Goal: Navigation & Orientation: Find specific page/section

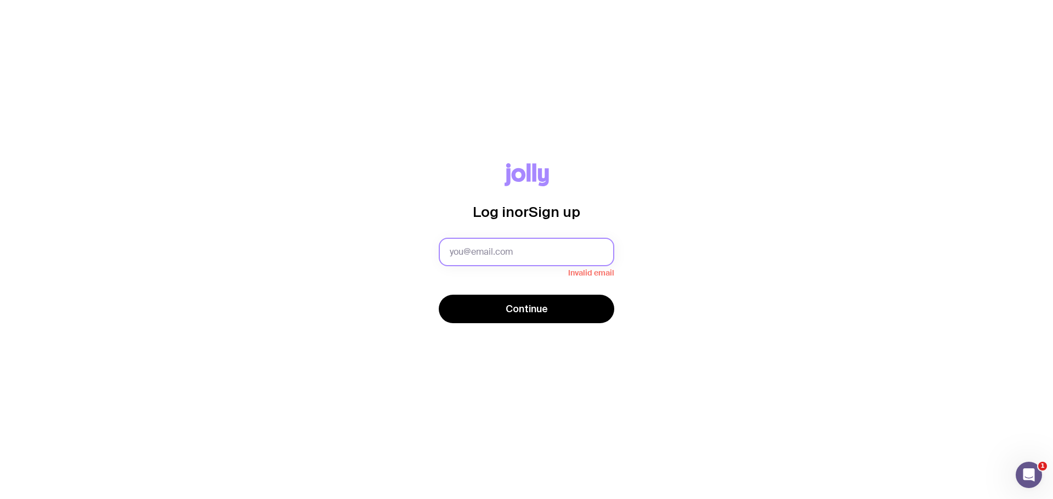
type input "[PERSON_NAME][EMAIL_ADDRESS][PERSON_NAME][DOMAIN_NAME]"
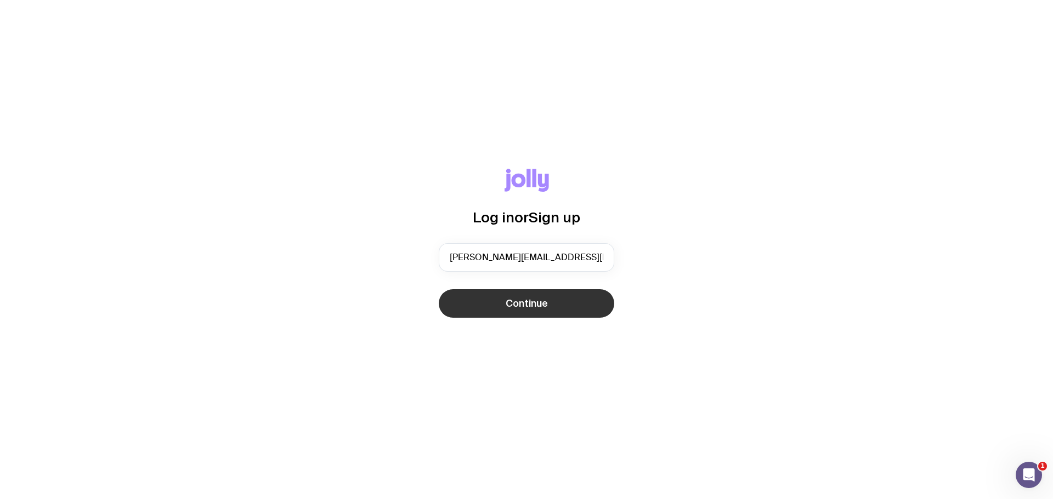
click at [527, 306] on span "Continue" at bounding box center [527, 303] width 42 height 13
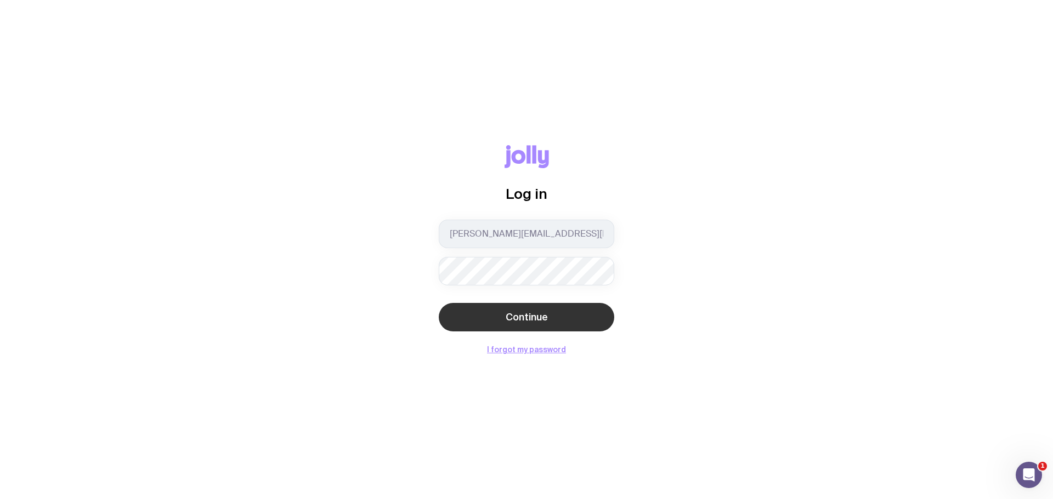
click at [527, 317] on span "Continue" at bounding box center [527, 317] width 42 height 13
